Goal: Transaction & Acquisition: Purchase product/service

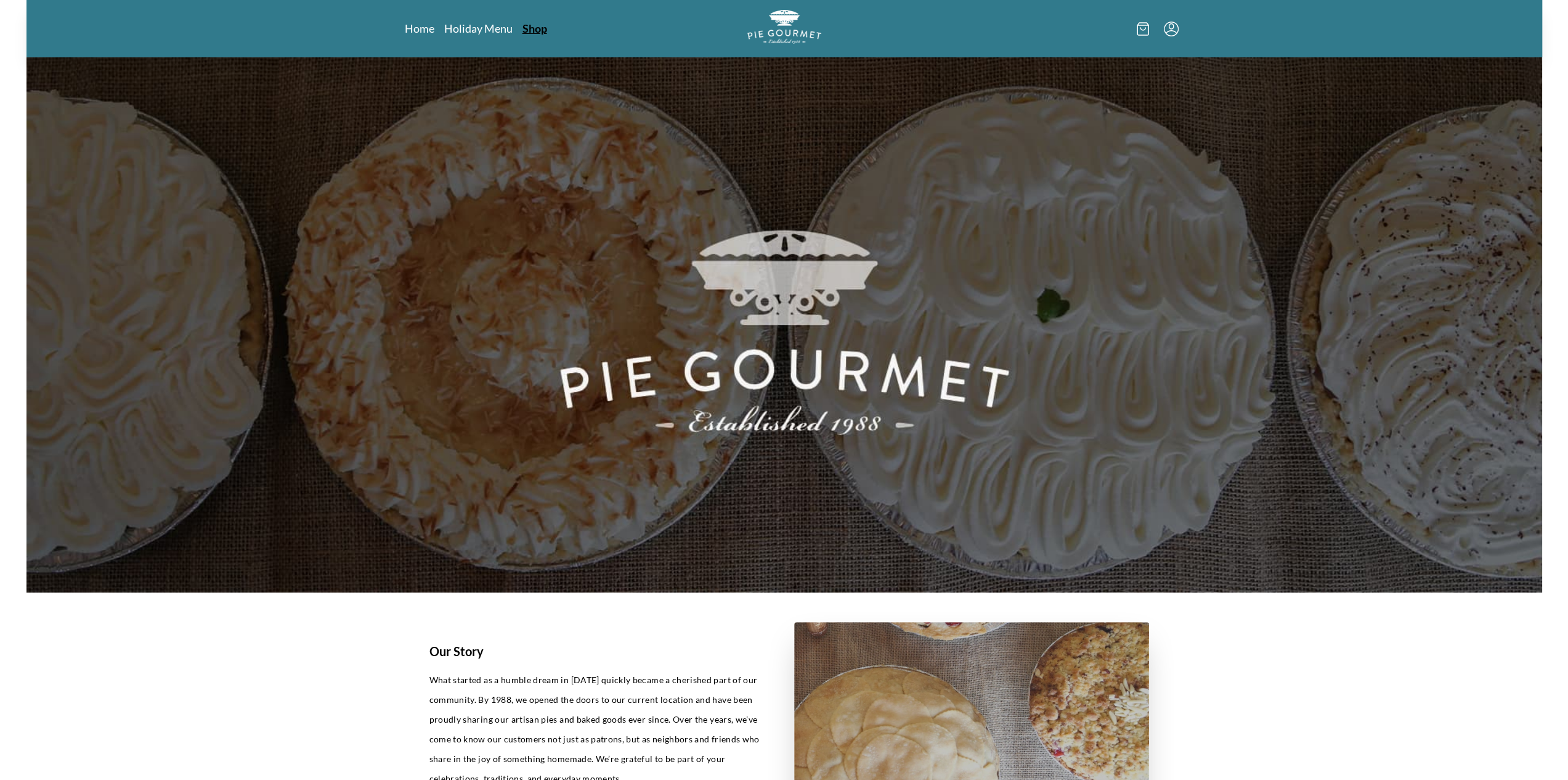
click at [543, 29] on link "Shop" at bounding box center [534, 28] width 25 height 15
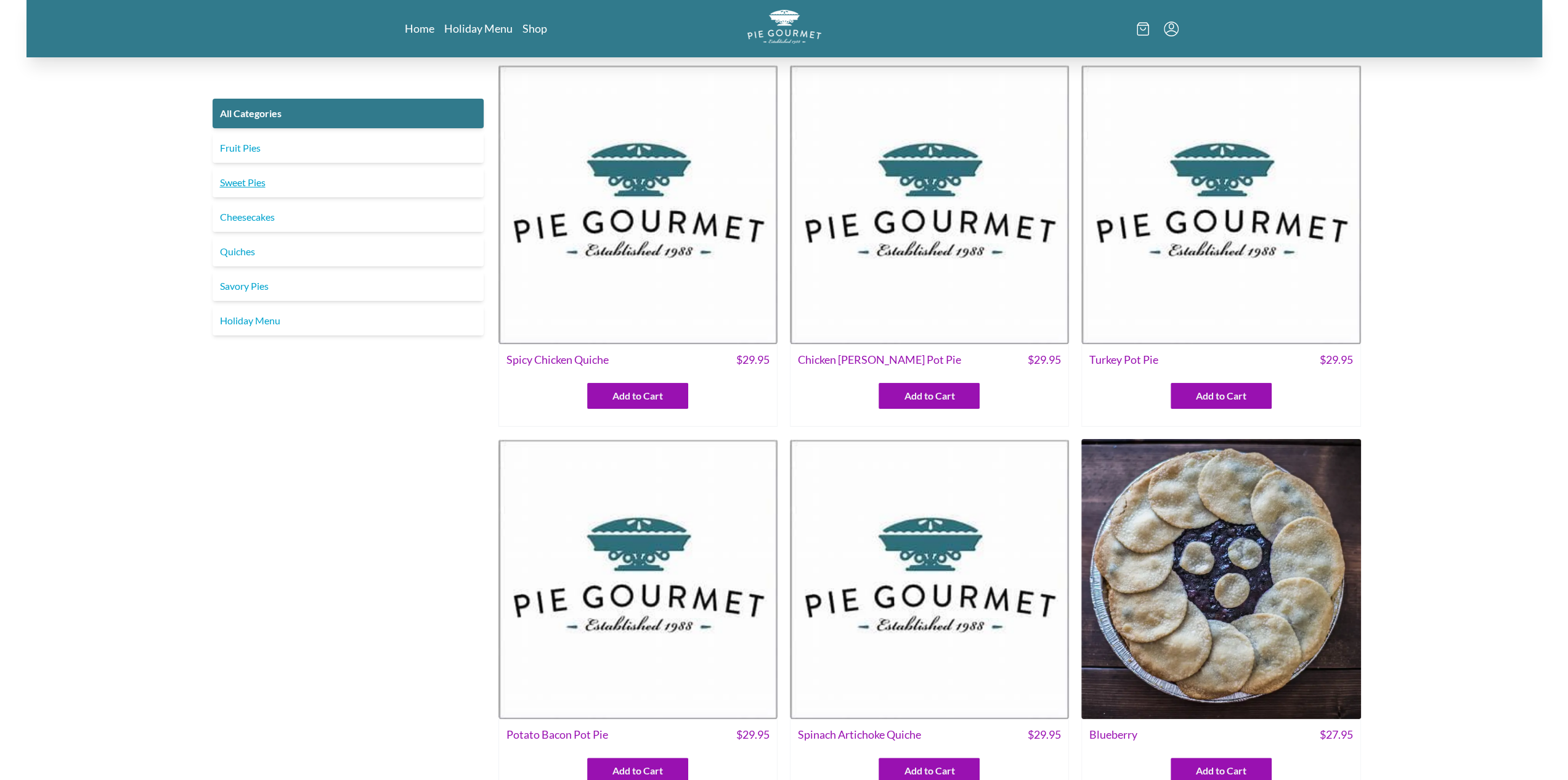
click at [228, 183] on link "Sweet Pies" at bounding box center [348, 183] width 271 height 30
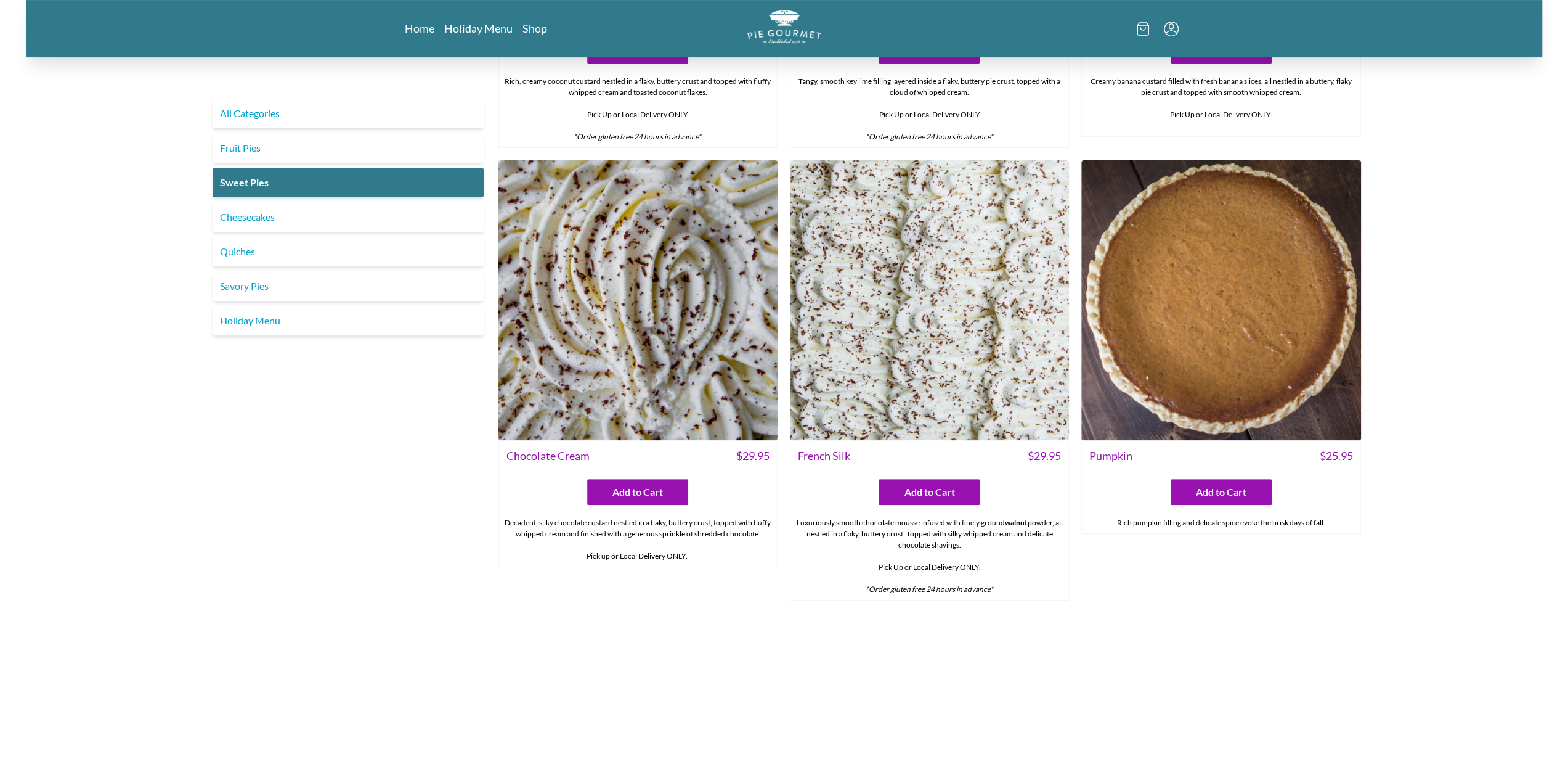
scroll to position [431, 0]
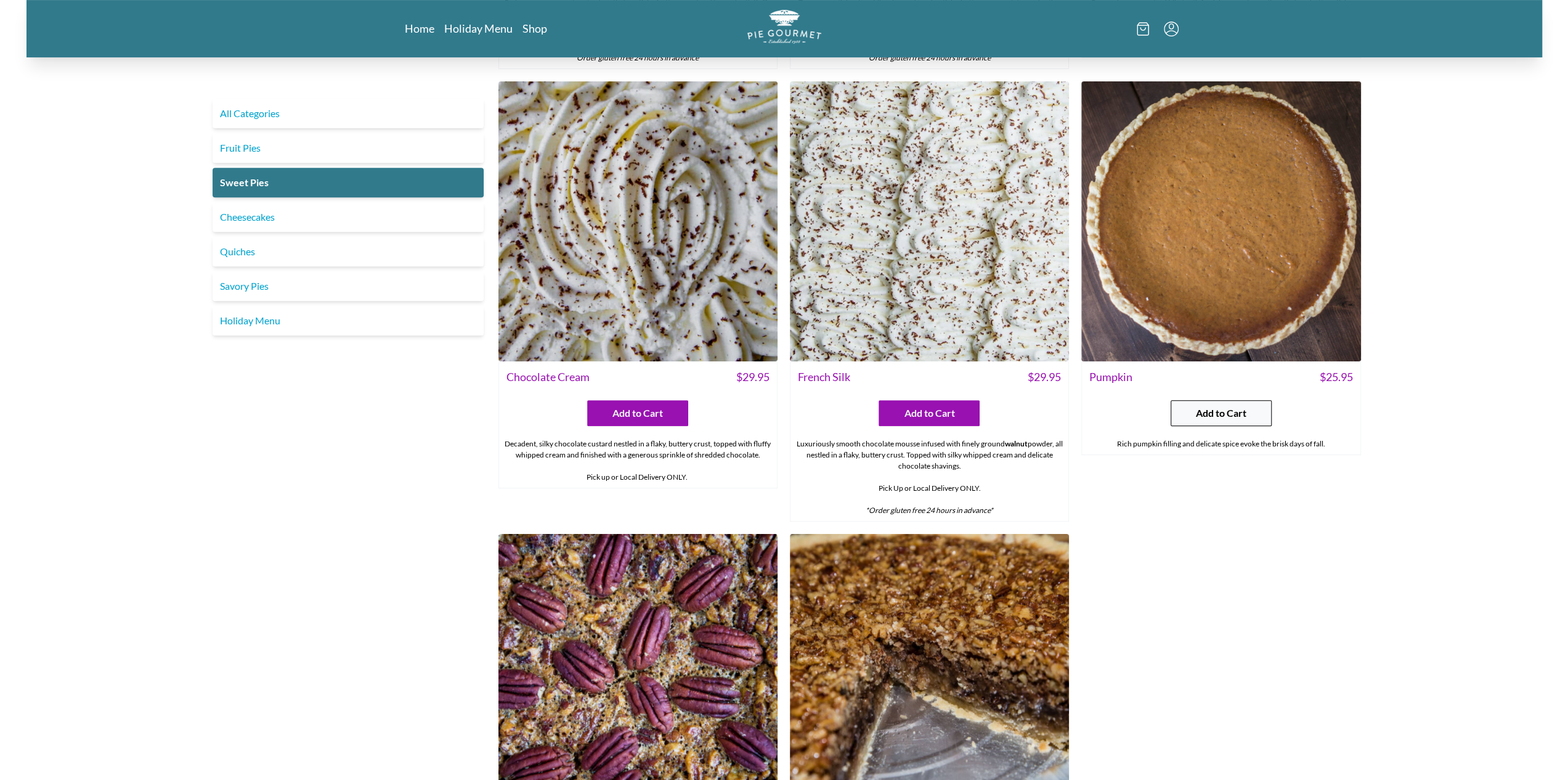
click at [1224, 406] on span "Add to Cart" at bounding box center [1221, 413] width 51 height 15
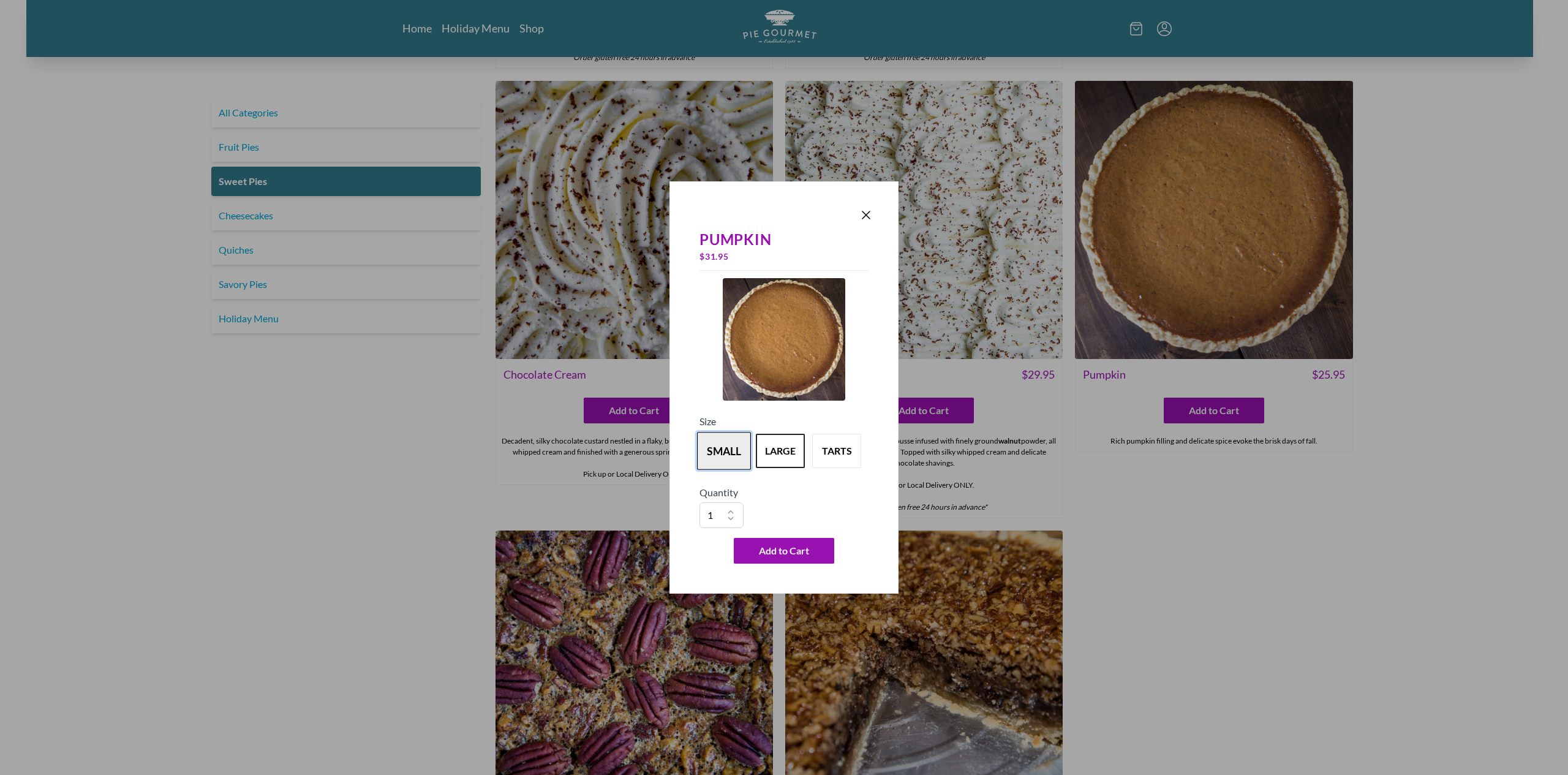
click at [728, 443] on button "small" at bounding box center [724, 451] width 54 height 38
click at [766, 439] on button "large" at bounding box center [781, 451] width 54 height 38
click at [720, 439] on button "small" at bounding box center [724, 451] width 54 height 38
click at [865, 213] on icon "Close panel" at bounding box center [866, 215] width 15 height 15
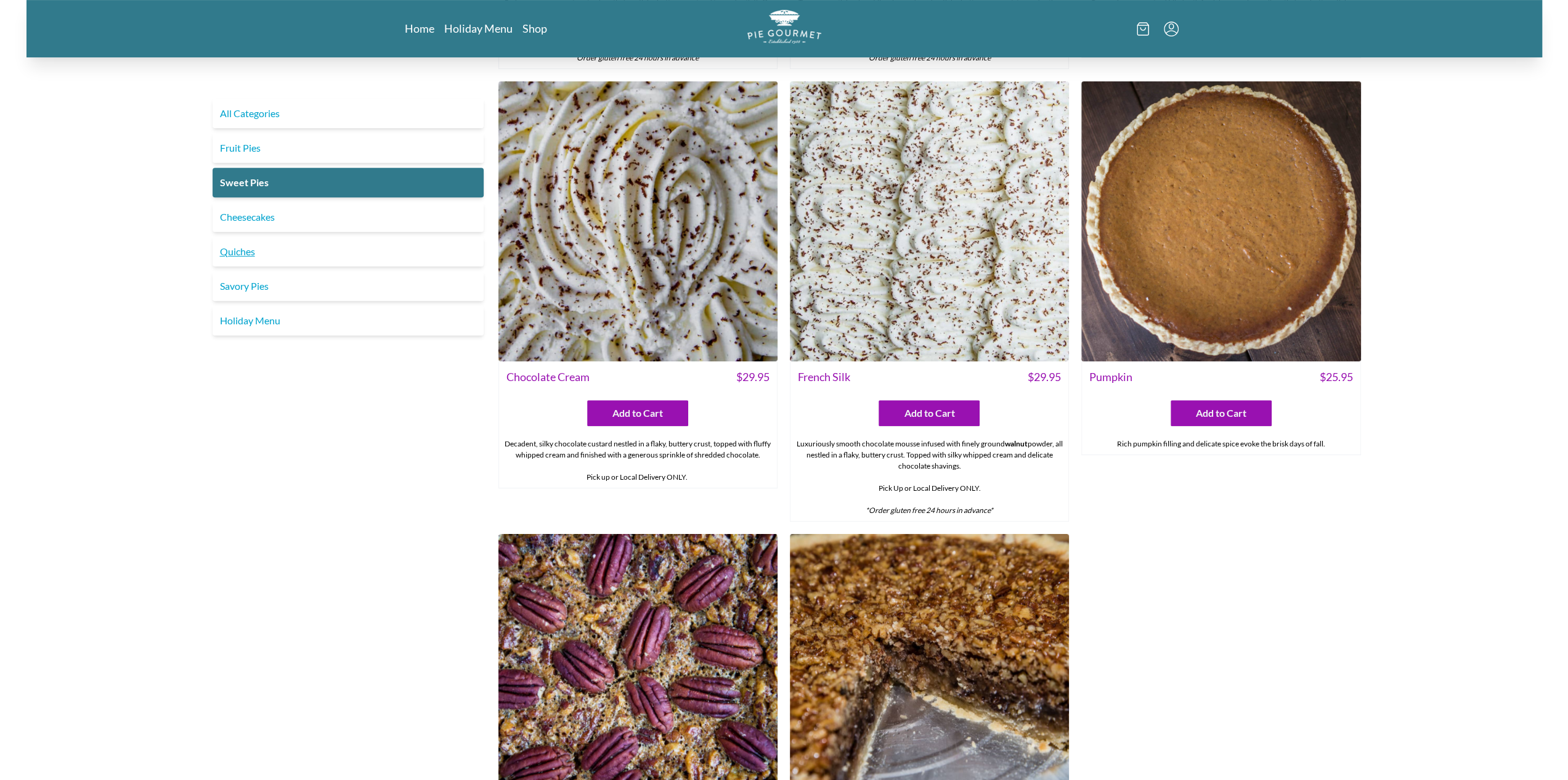
click at [255, 255] on link "Quiches" at bounding box center [348, 251] width 271 height 30
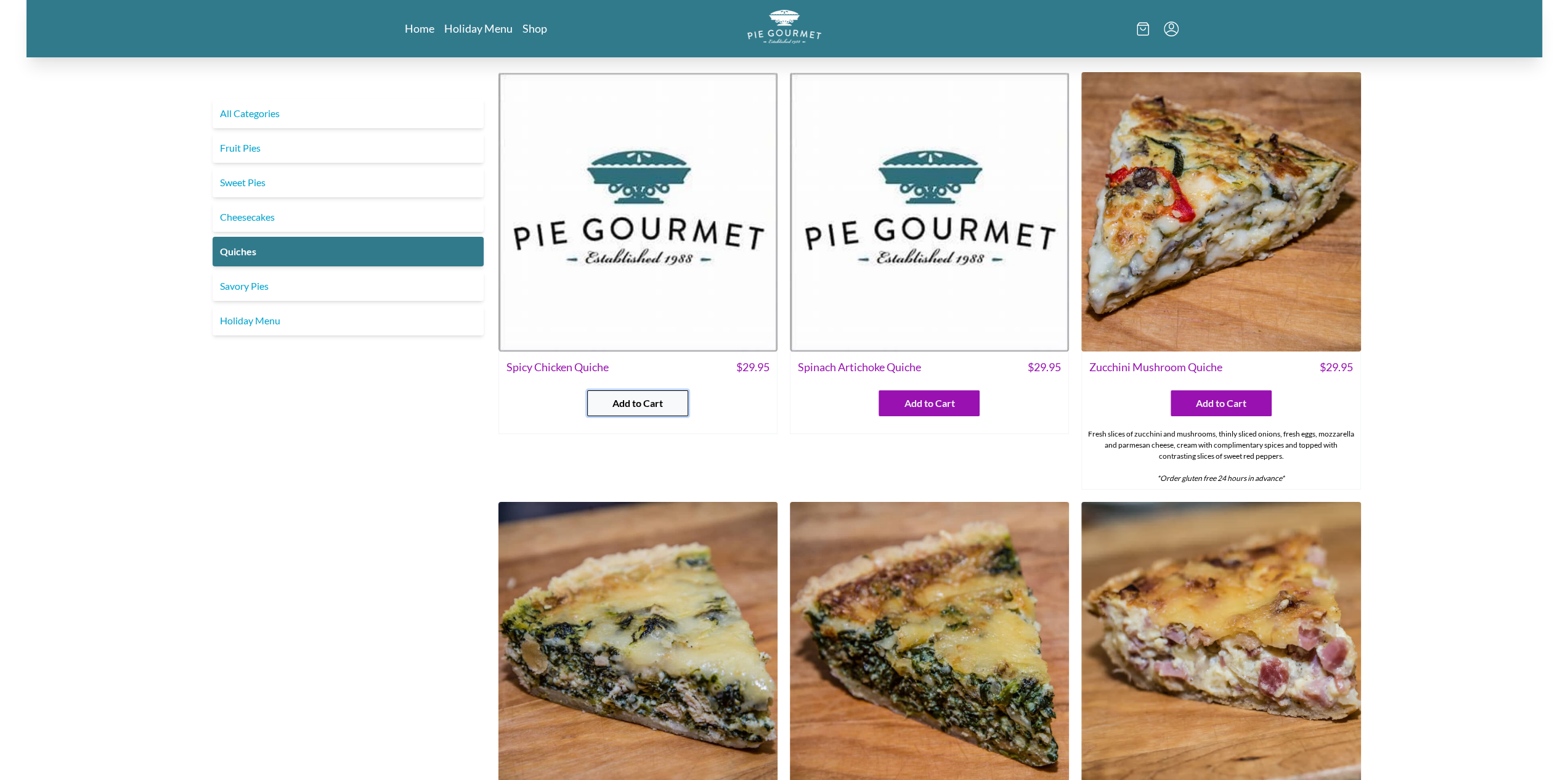
click at [662, 406] on span "Add to Cart" at bounding box center [637, 403] width 51 height 15
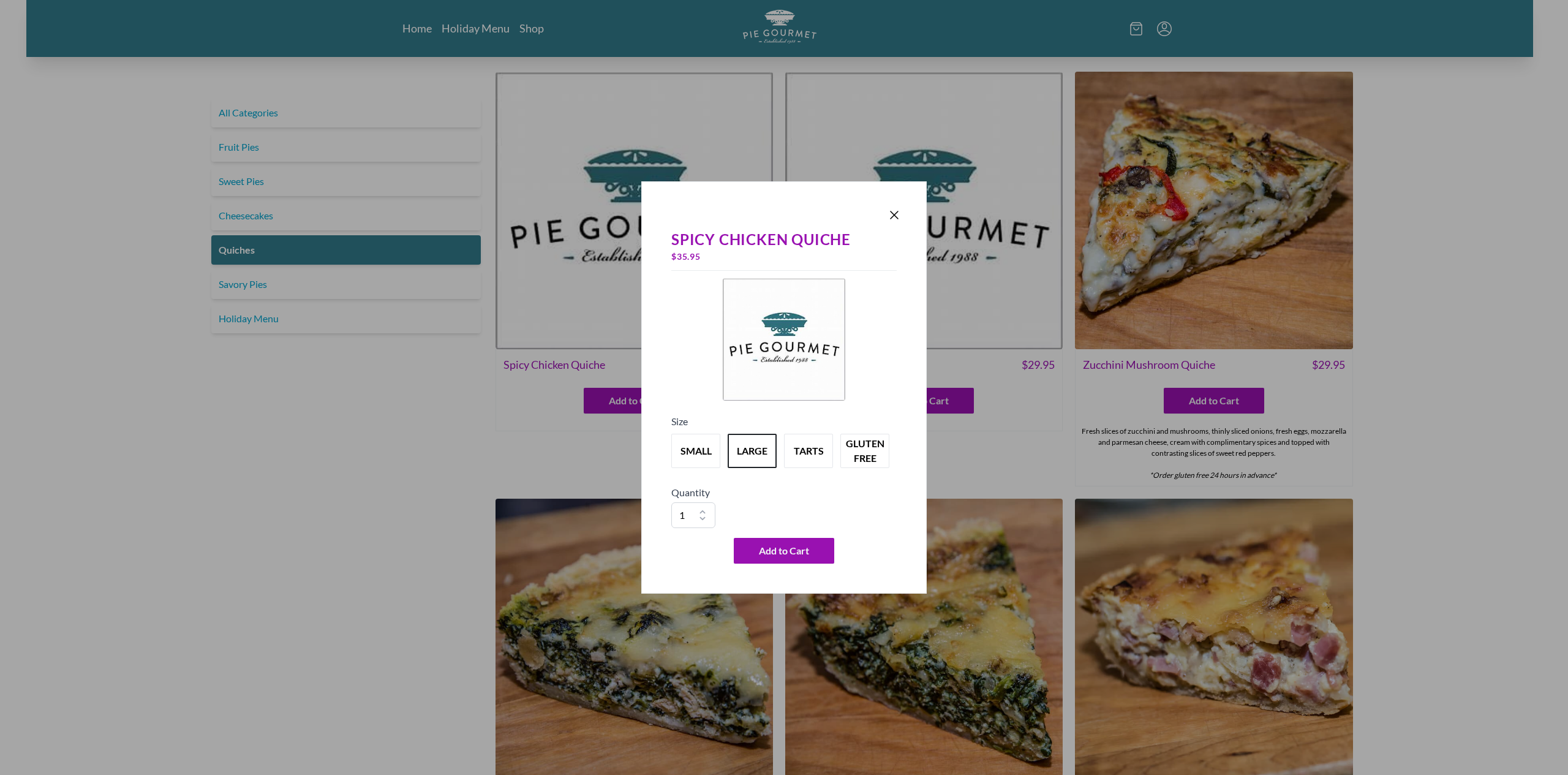
click at [279, 322] on div "Spicy Chicken Quiche $ 35.95 Size small large tarts gluten free Quantity 1 2 3 …" at bounding box center [784, 387] width 1568 height 775
click at [897, 217] on icon "Close panel" at bounding box center [895, 215] width 15 height 15
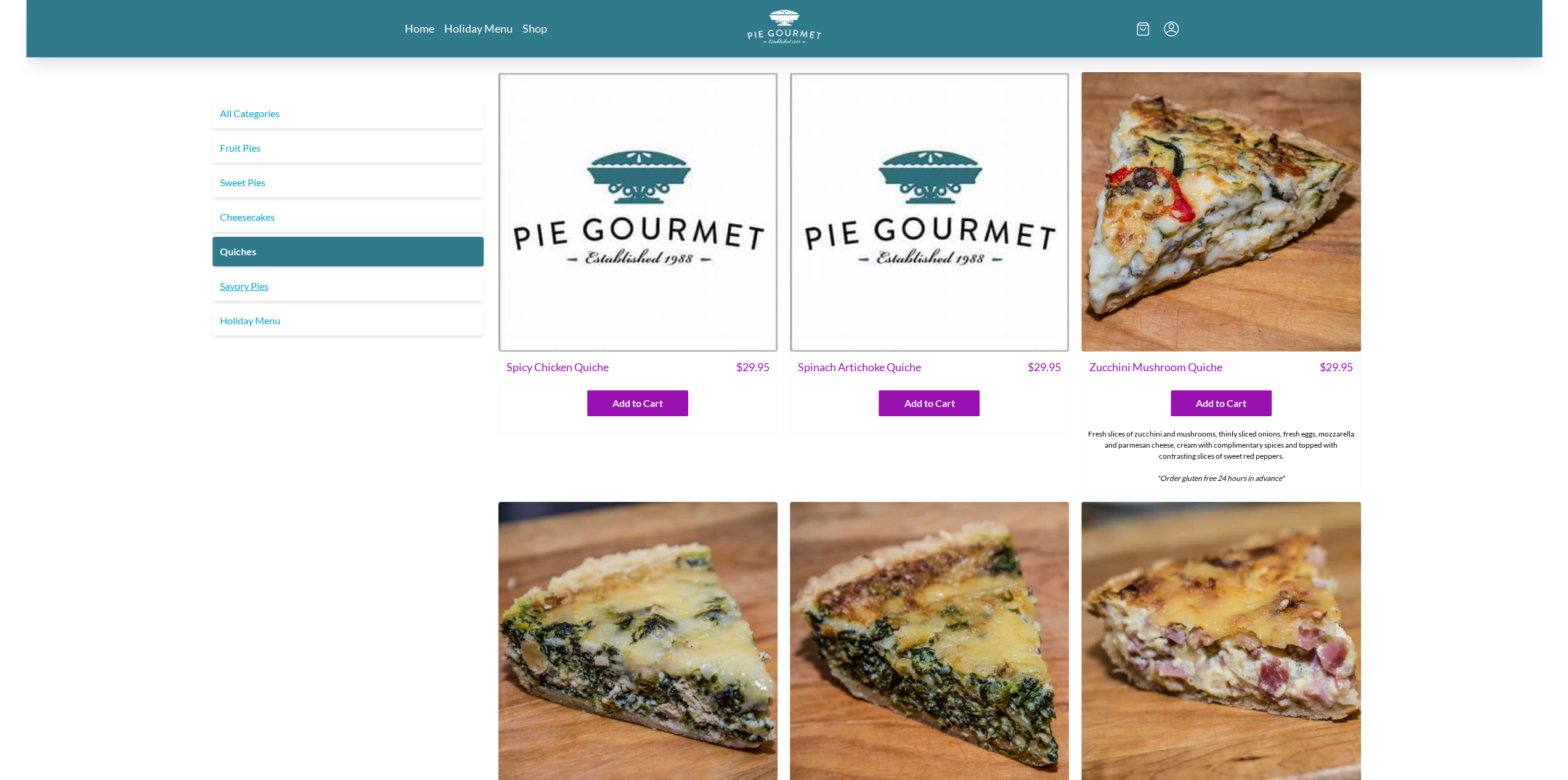
click at [311, 285] on link "Savory Pies" at bounding box center [348, 286] width 271 height 30
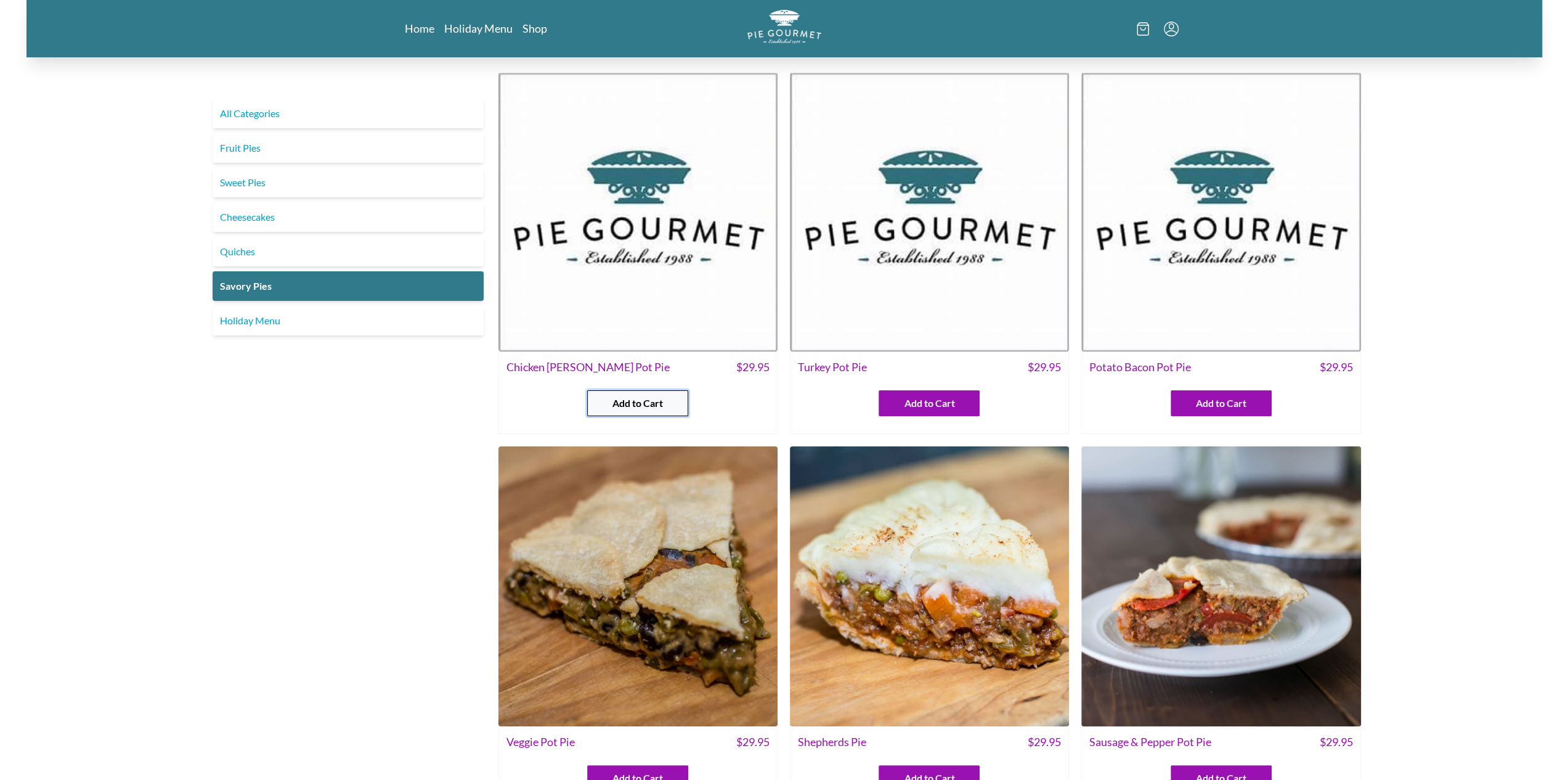
click at [621, 396] on span "Add to Cart" at bounding box center [637, 403] width 51 height 15
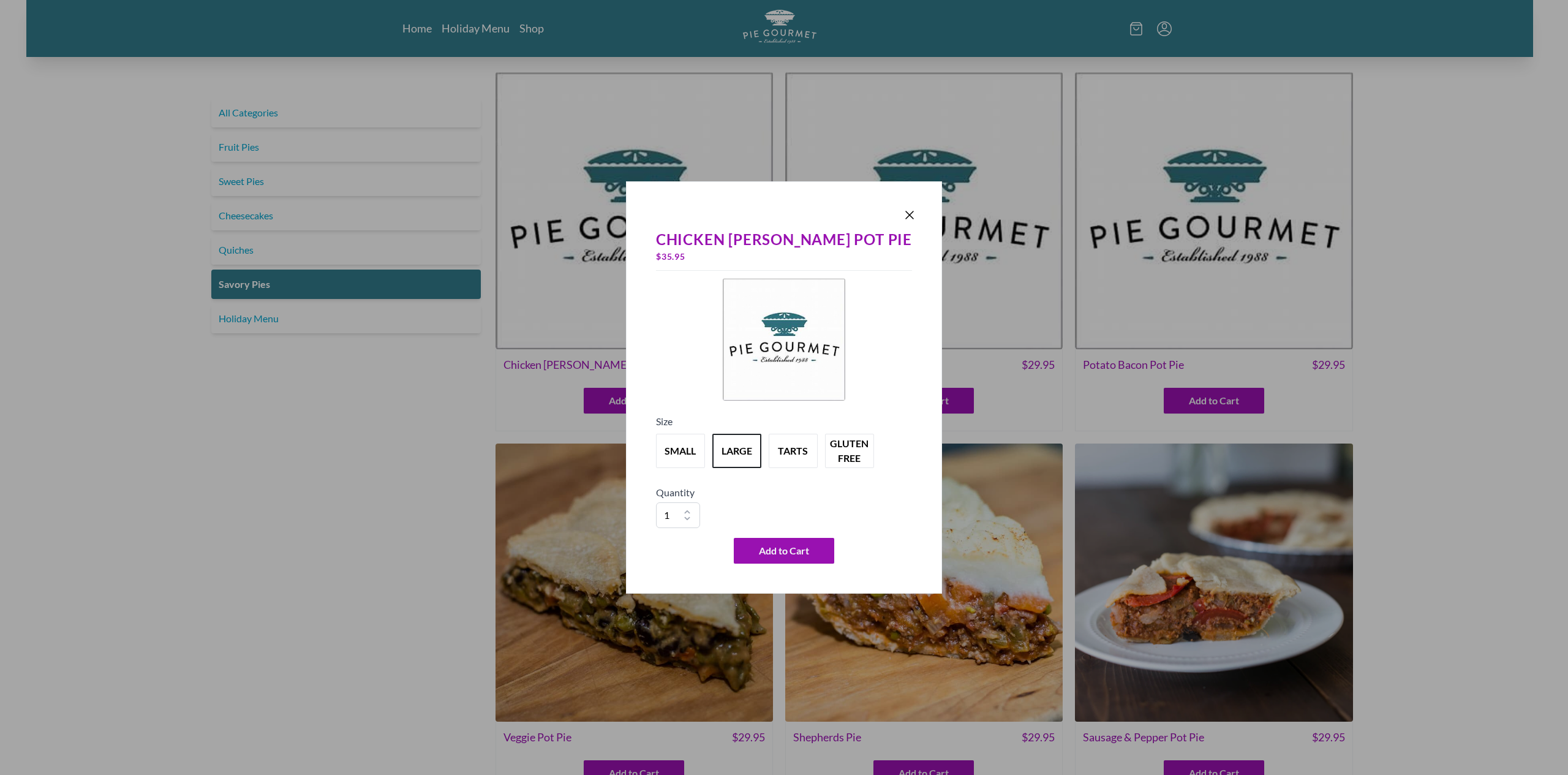
click at [700, 474] on div "Size small large tarts gluten free" at bounding box center [784, 444] width 256 height 61
click at [696, 462] on button "small" at bounding box center [680, 451] width 54 height 38
click at [761, 454] on button "large" at bounding box center [737, 451] width 54 height 38
click at [885, 211] on div at bounding box center [784, 215] width 266 height 17
click at [891, 206] on div at bounding box center [784, 215] width 266 height 17
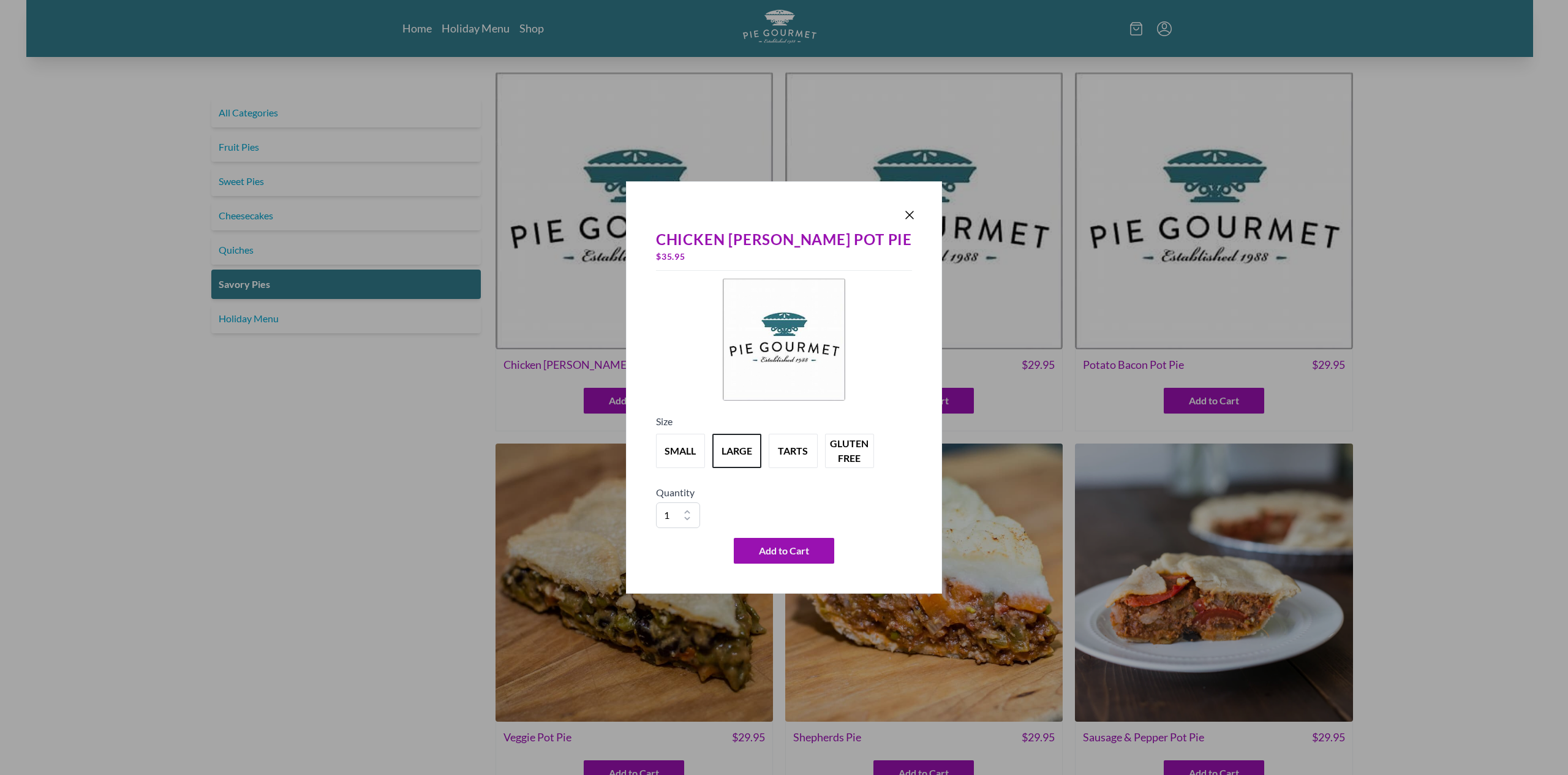
drag, startPoint x: 892, startPoint y: 213, endPoint x: 878, endPoint y: 212, distance: 14.0
click at [906, 214] on icon "Close panel" at bounding box center [909, 214] width 7 height 7
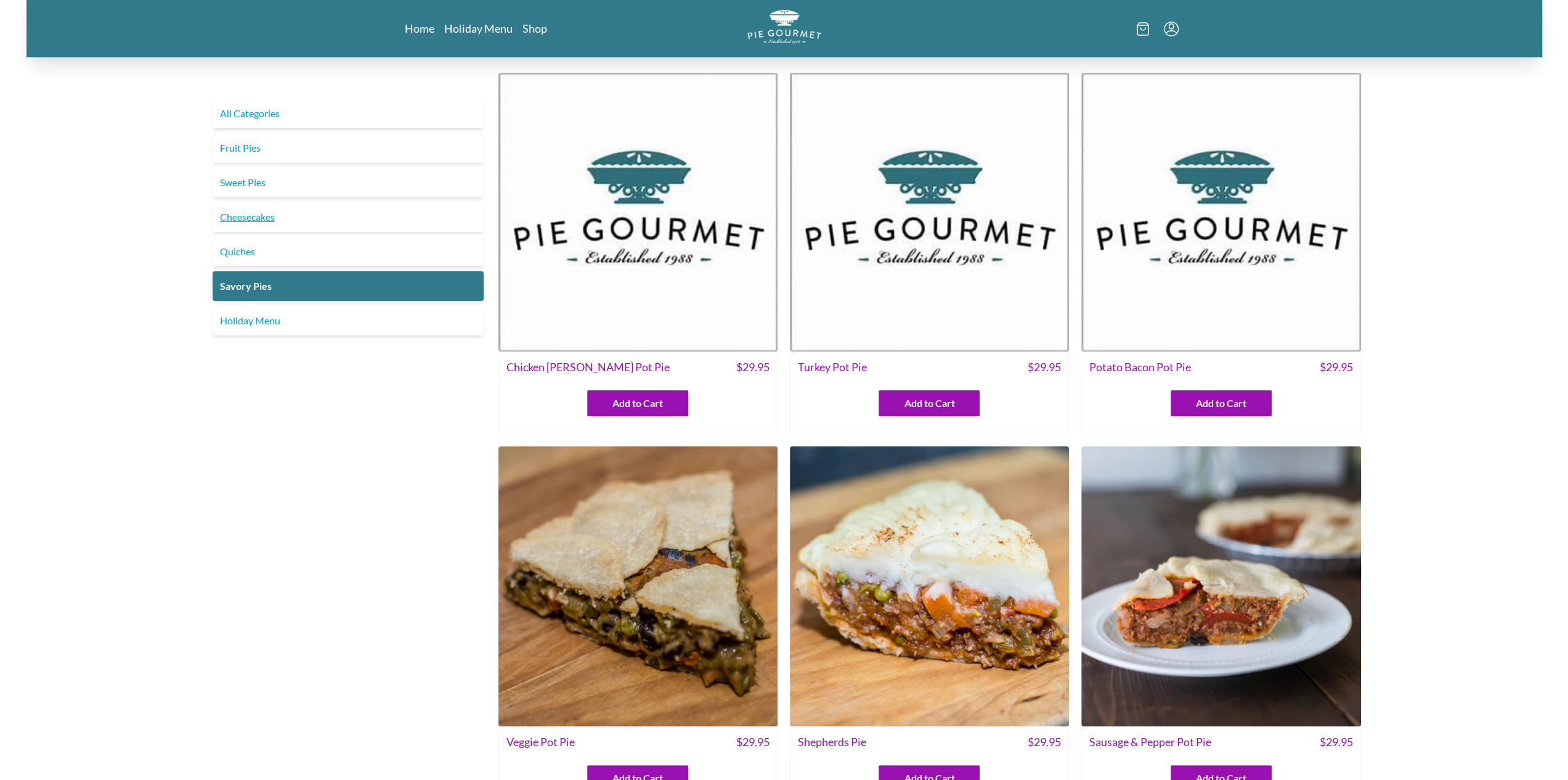
click at [271, 210] on link "Cheesecakes" at bounding box center [348, 217] width 271 height 30
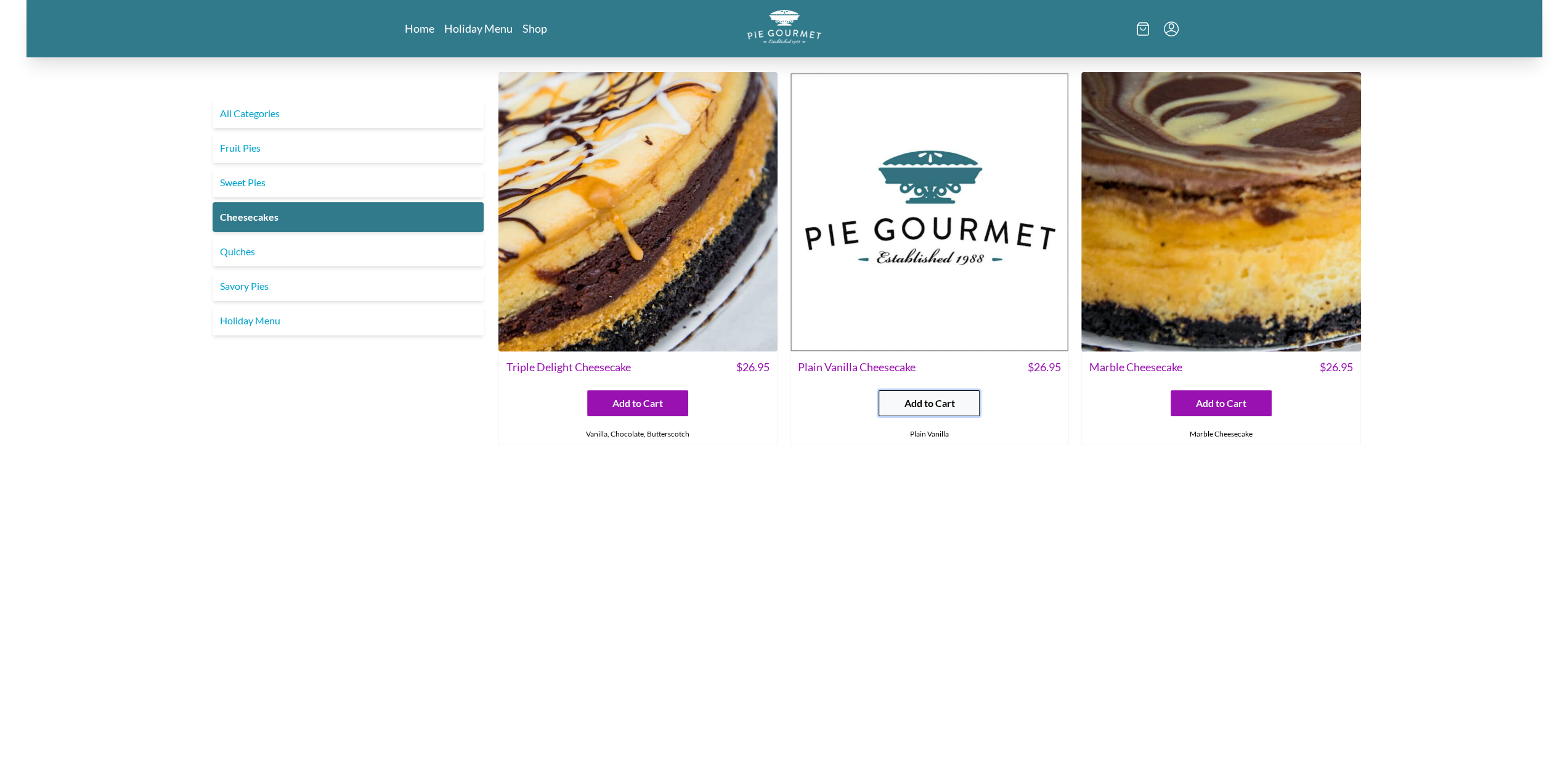
click at [909, 397] on span "Add to Cart" at bounding box center [929, 403] width 51 height 15
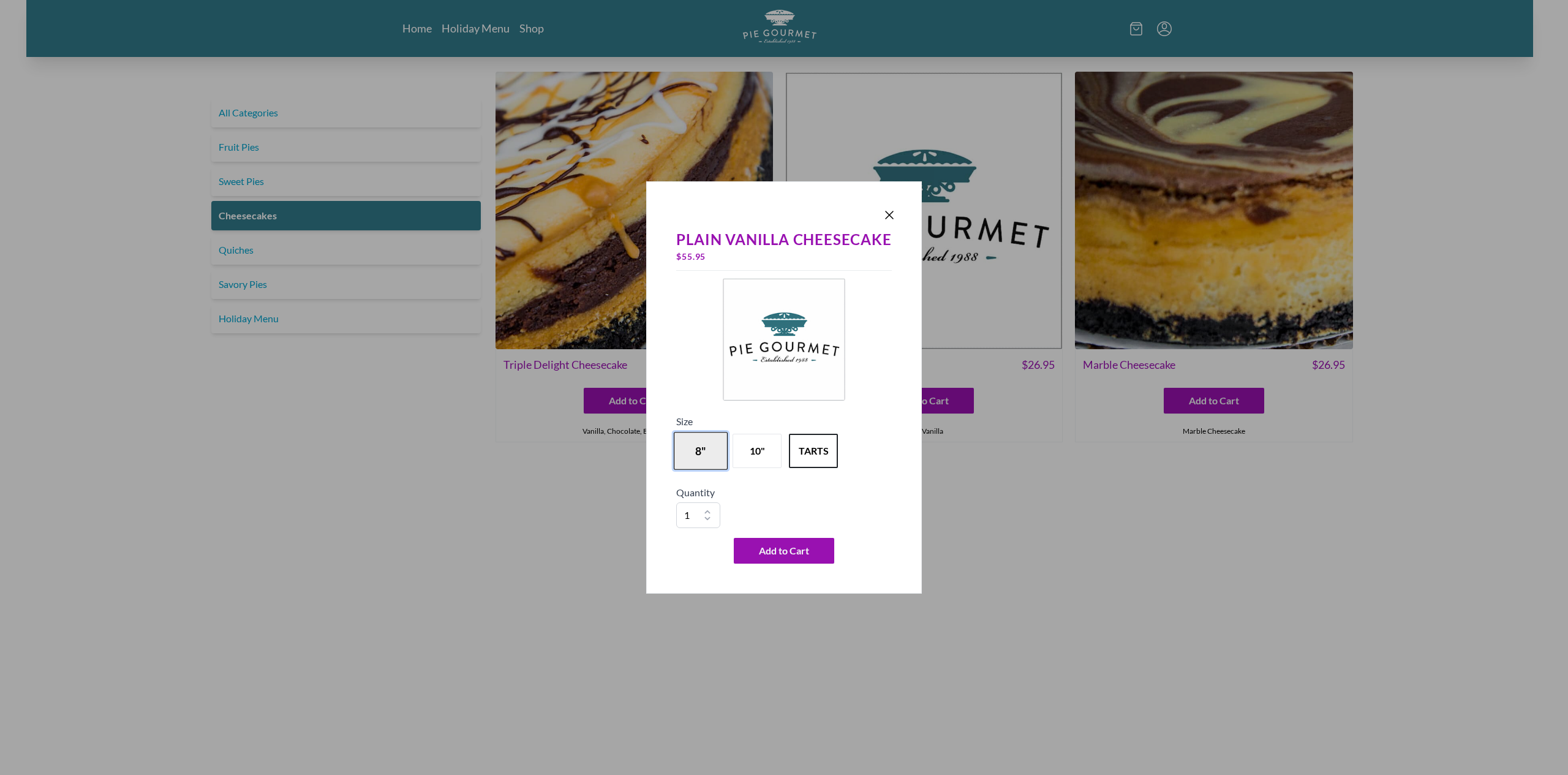
click at [703, 452] on button "8"" at bounding box center [701, 451] width 54 height 38
click at [748, 466] on button "10"" at bounding box center [757, 451] width 54 height 38
click at [365, 482] on div "Plain Vanilla Cheesecake $ 41.95 Size 8" 10" tarts Quantity 1 2 3 4 5 6 7 8 9 1…" at bounding box center [784, 387] width 1568 height 775
click at [885, 212] on icon "Close panel" at bounding box center [890, 215] width 15 height 15
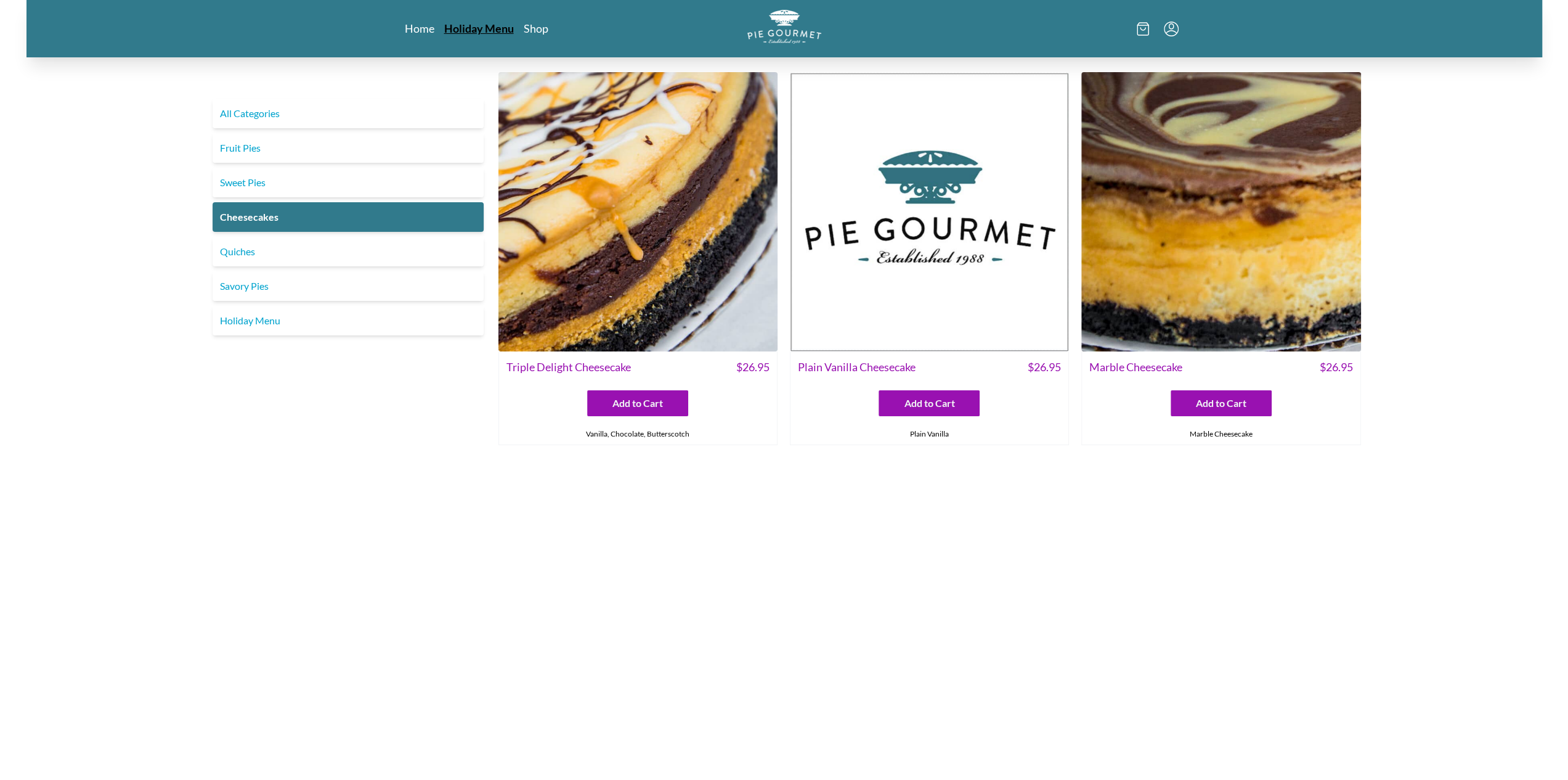
click at [488, 33] on link "Holiday Menu" at bounding box center [478, 28] width 69 height 15
